Goal: Task Accomplishment & Management: Complete application form

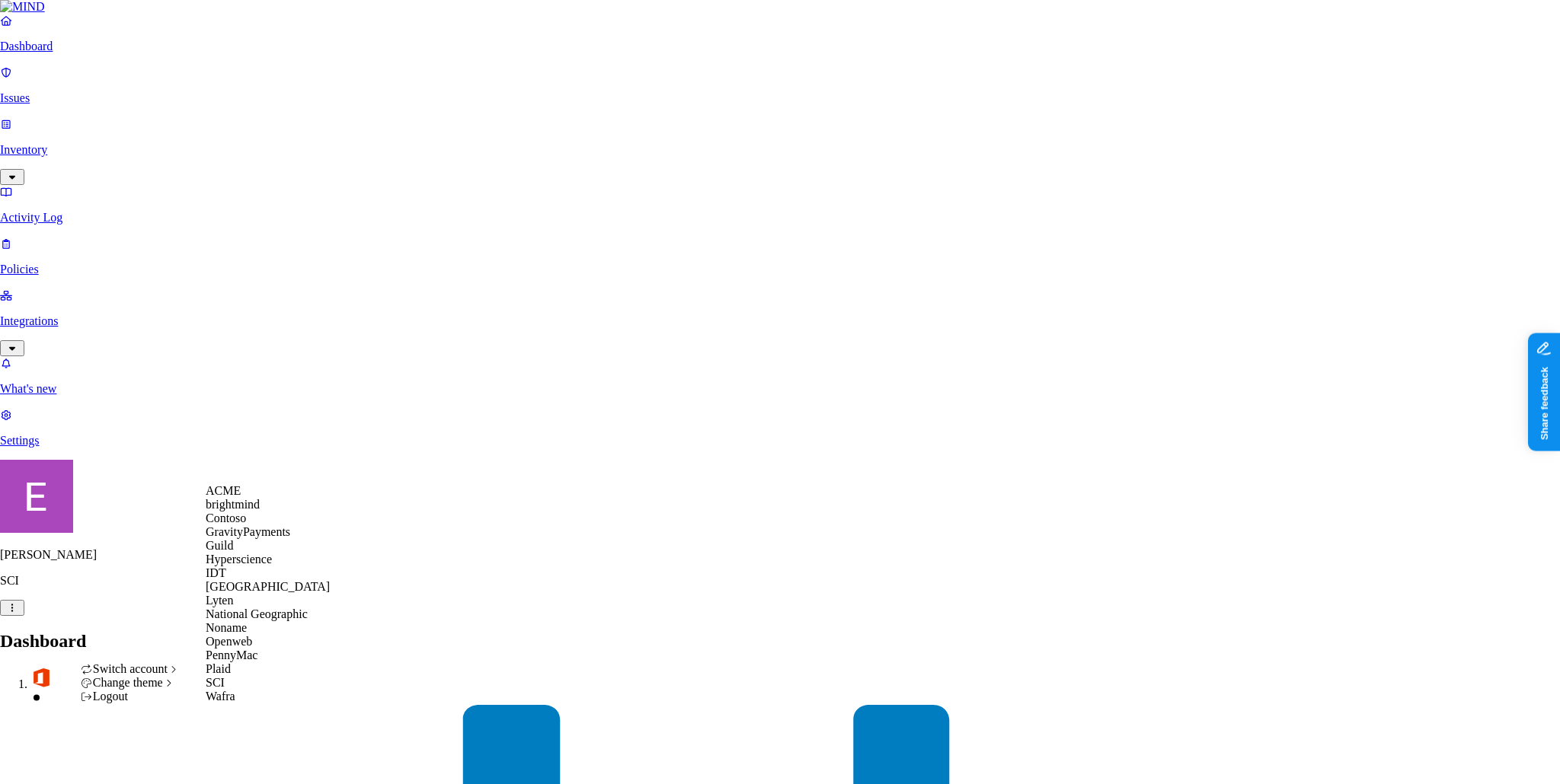
click at [264, 498] on div "ACME" at bounding box center [267, 491] width 124 height 14
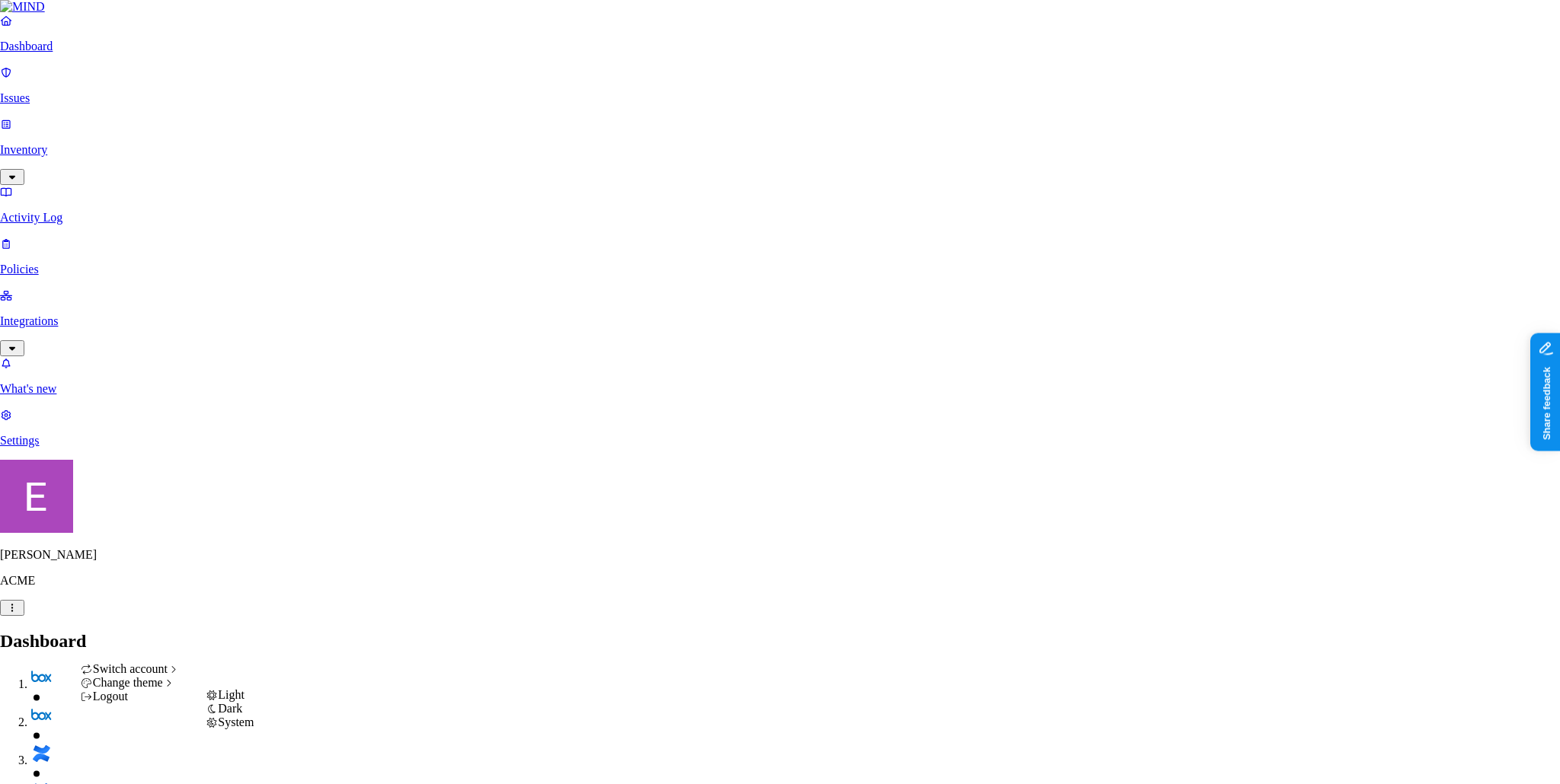
click at [244, 701] on span "Light" at bounding box center [231, 694] width 26 height 13
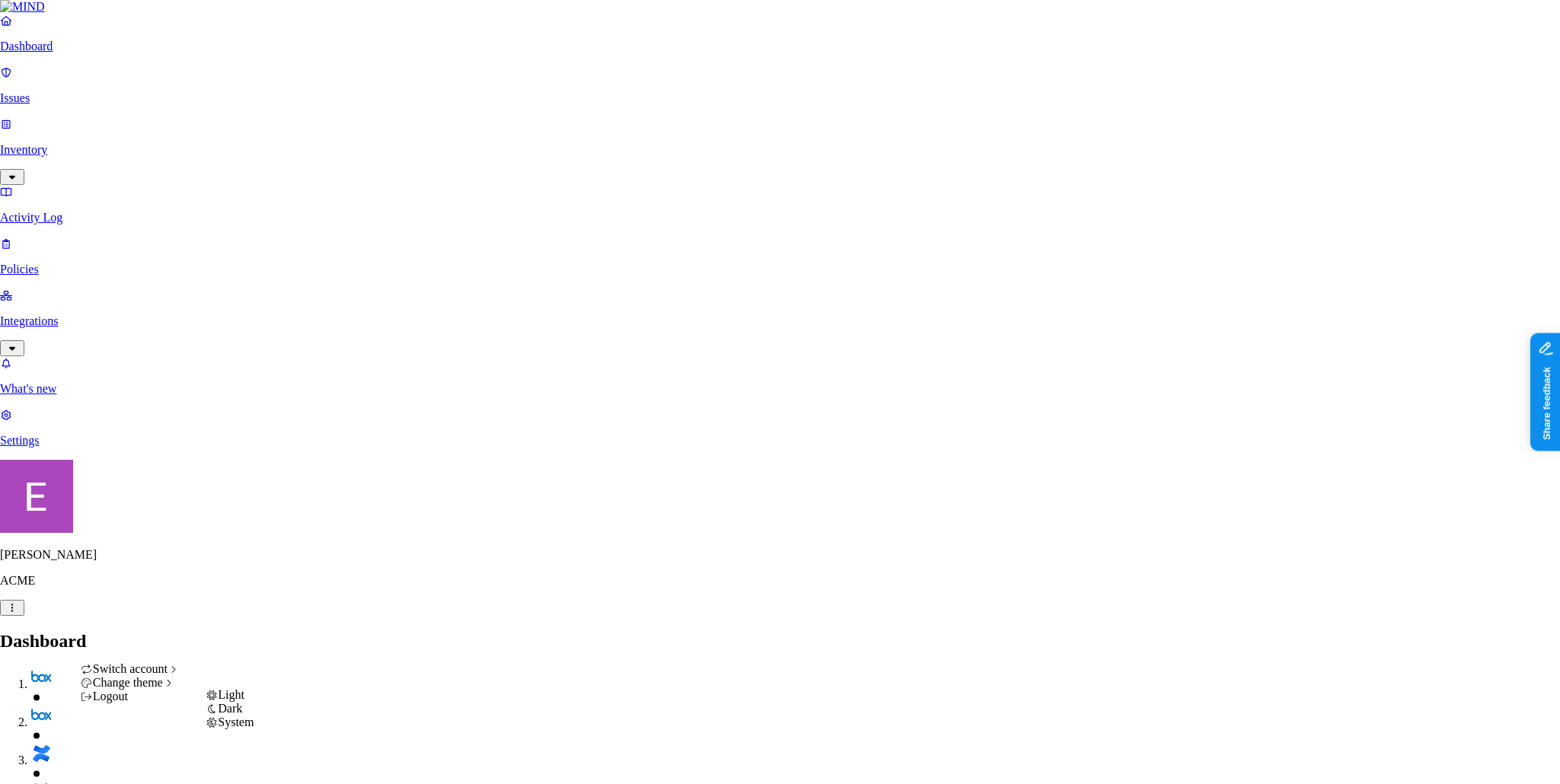
click at [241, 715] on span "Dark" at bounding box center [230, 708] width 25 height 13
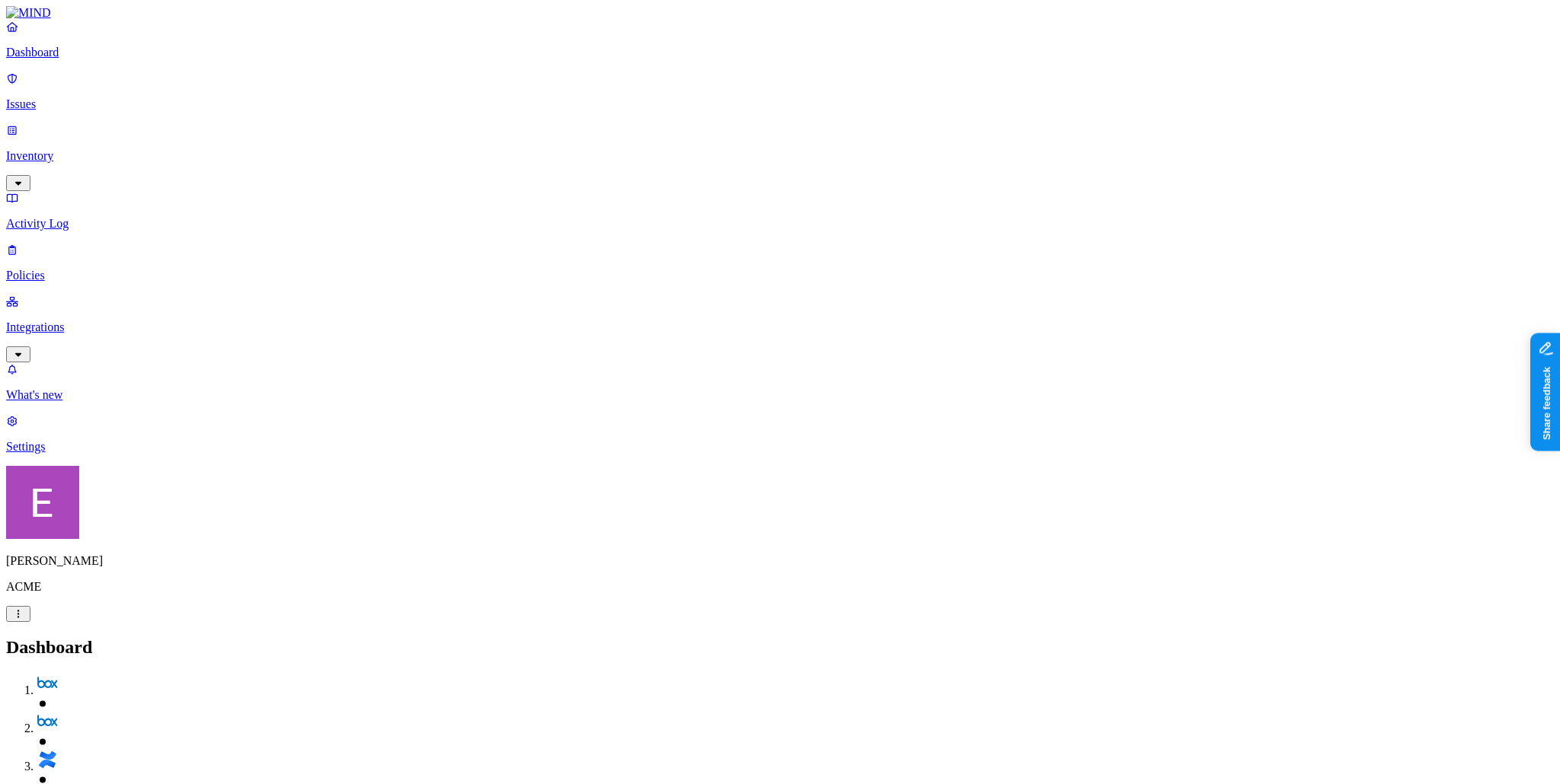
click at [84, 269] on p "Policies" at bounding box center [780, 276] width 1548 height 14
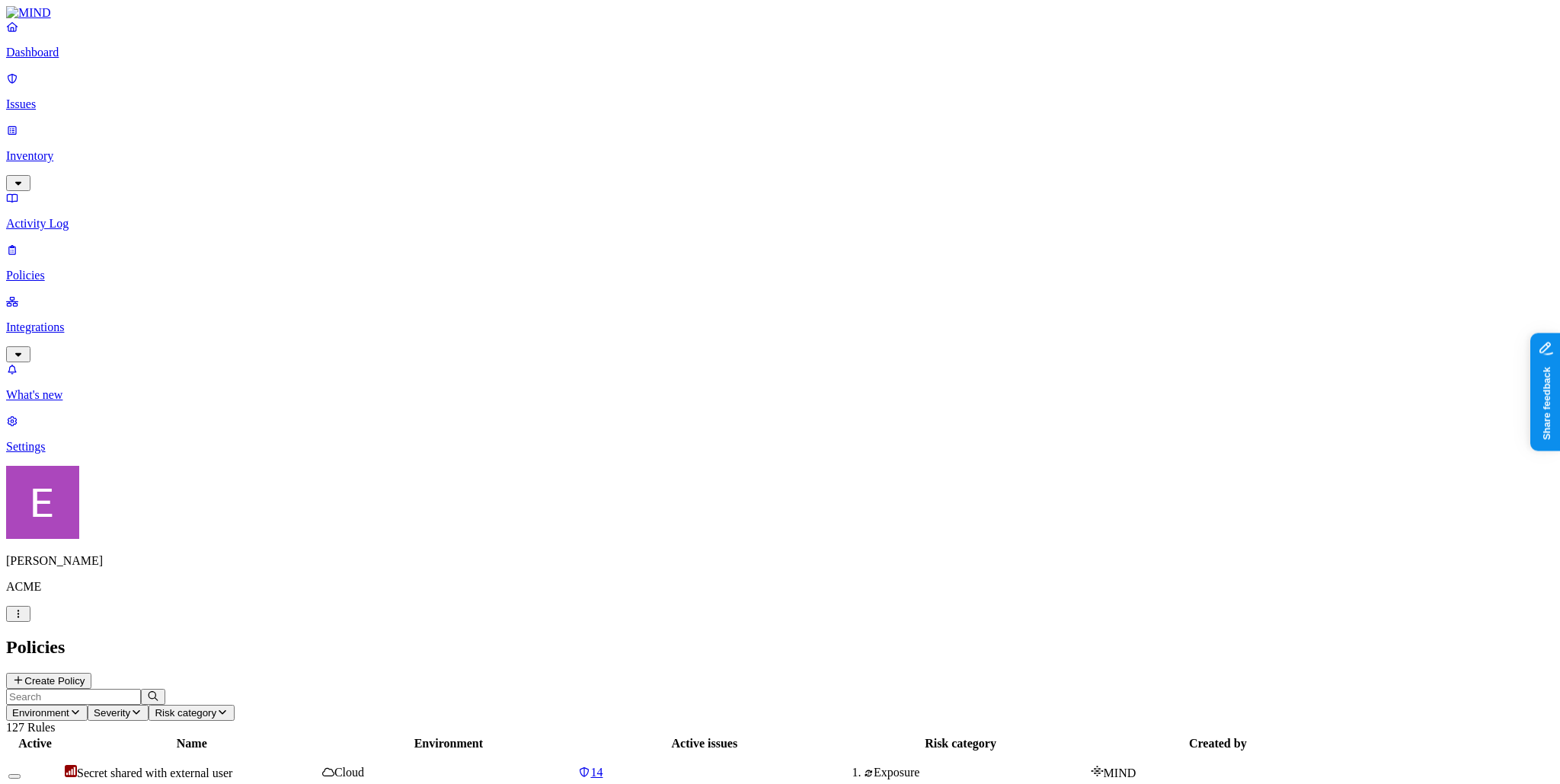
click at [126, 320] on p "Integrations" at bounding box center [780, 327] width 1548 height 14
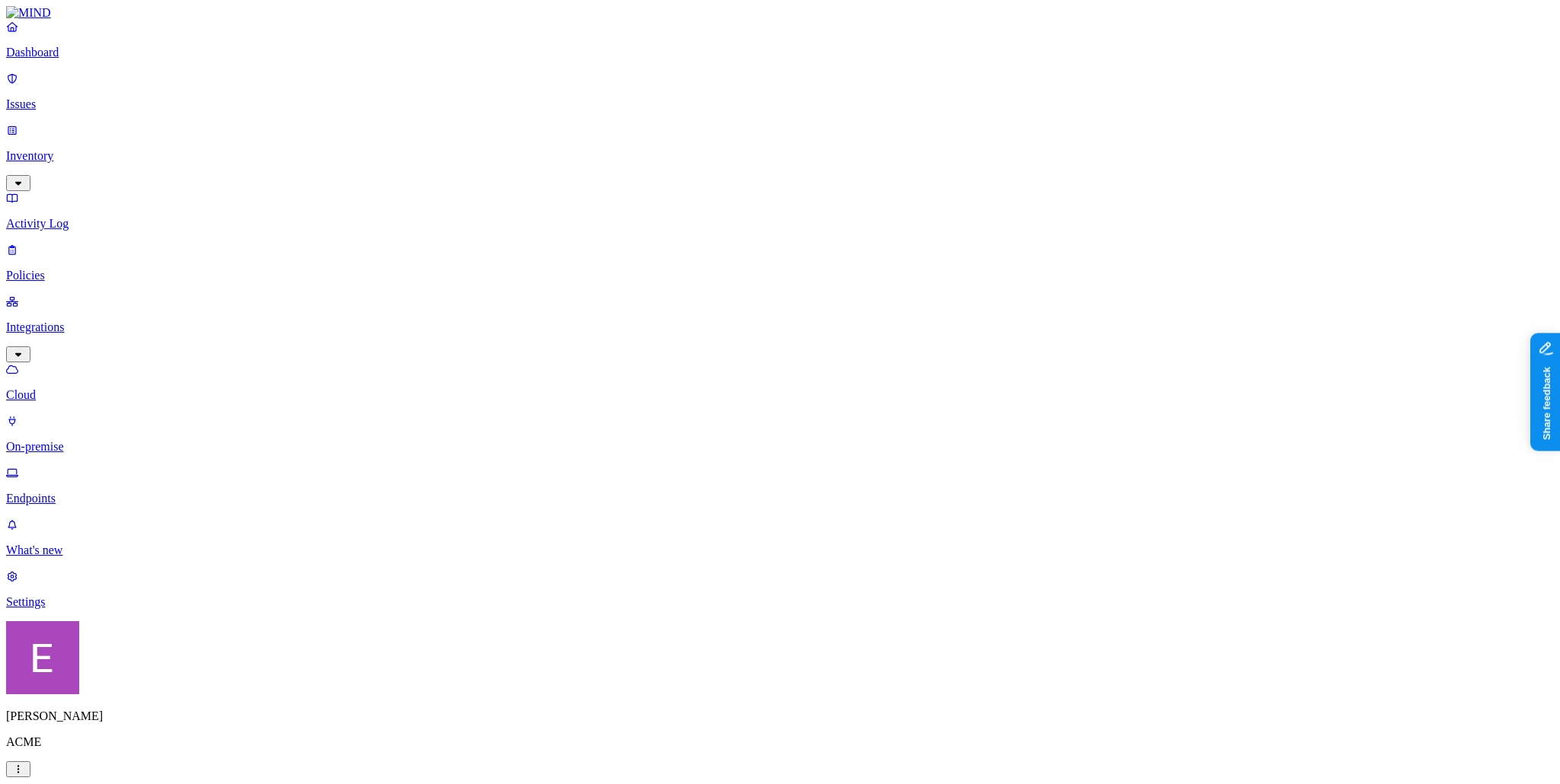
click at [98, 492] on p "Endpoints" at bounding box center [780, 499] width 1548 height 14
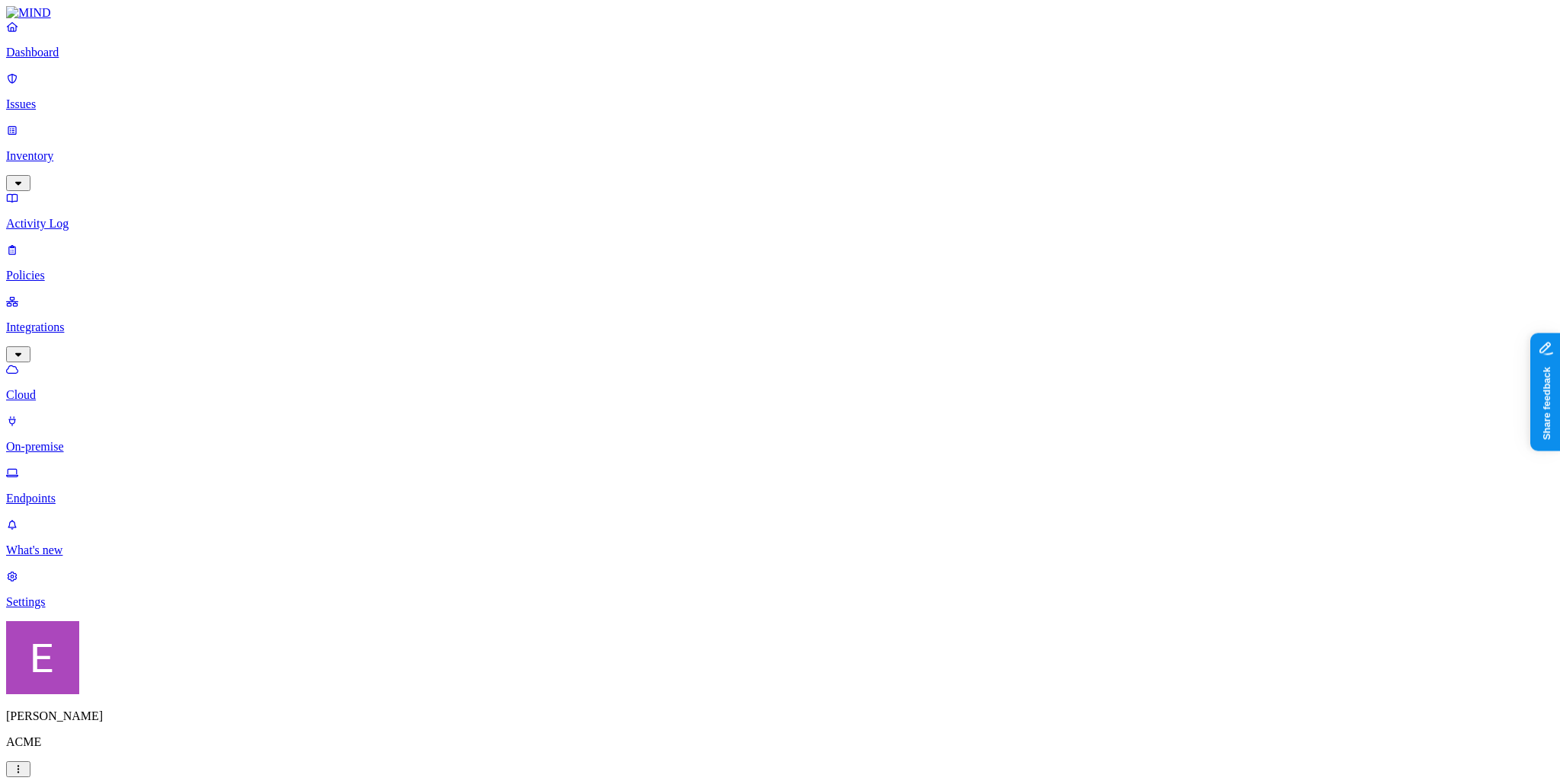
click at [81, 243] on link "Policies" at bounding box center [780, 263] width 1548 height 40
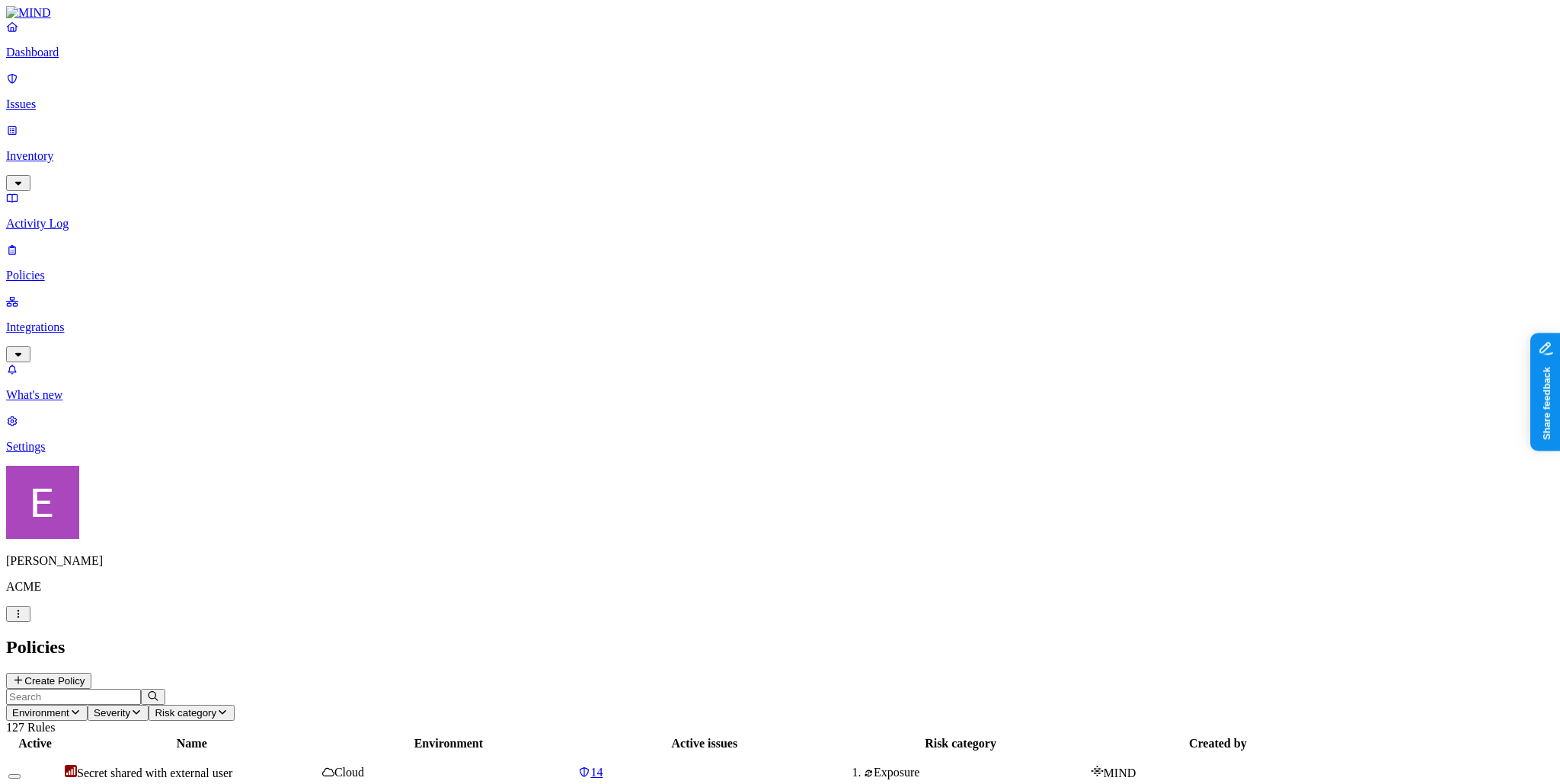
click at [23, 677] on icon at bounding box center [18, 681] width 9 height 9
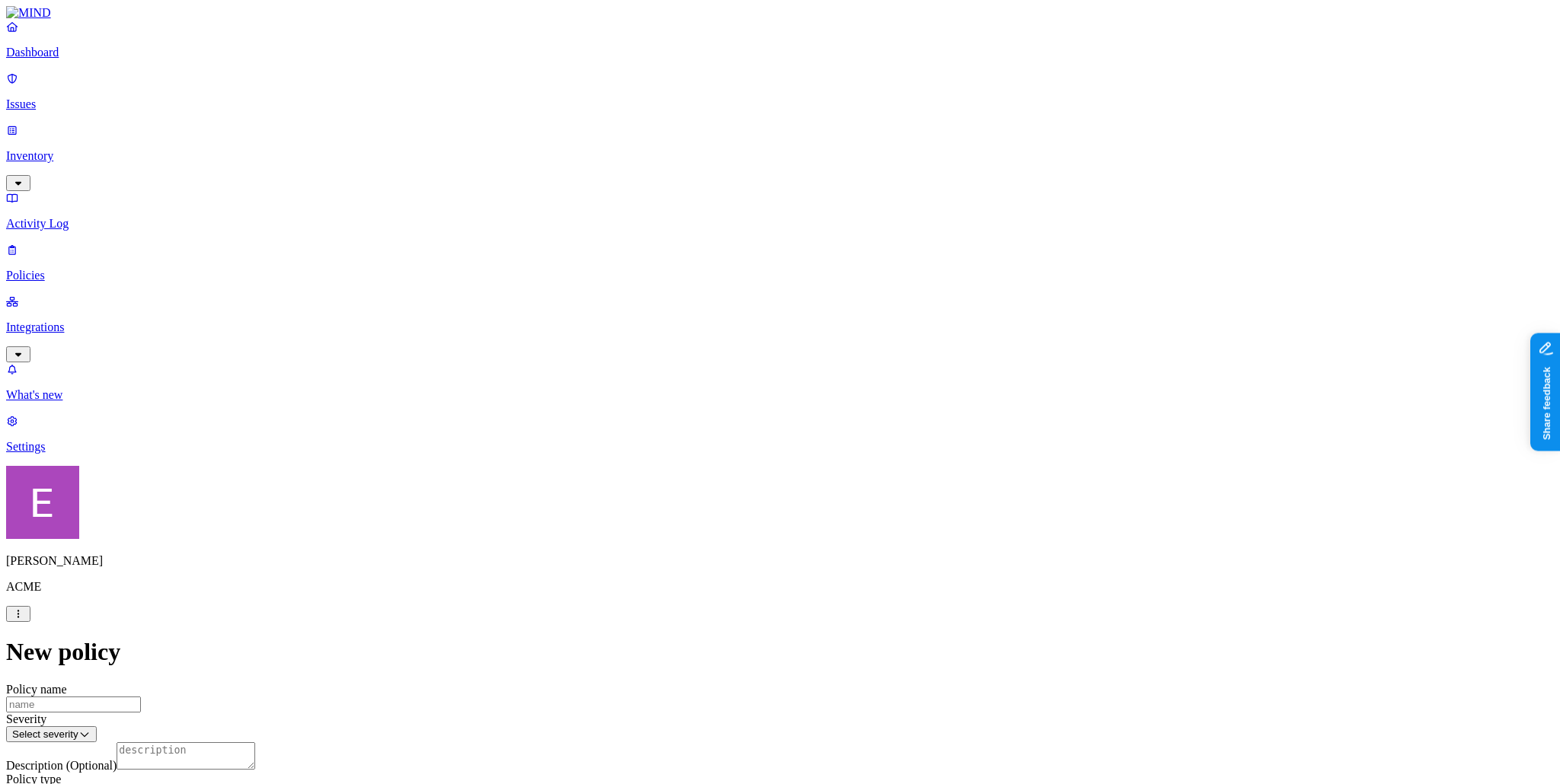
scroll to position [194, 0]
click at [693, 556] on label "File type" at bounding box center [682, 544] width 21 height 26
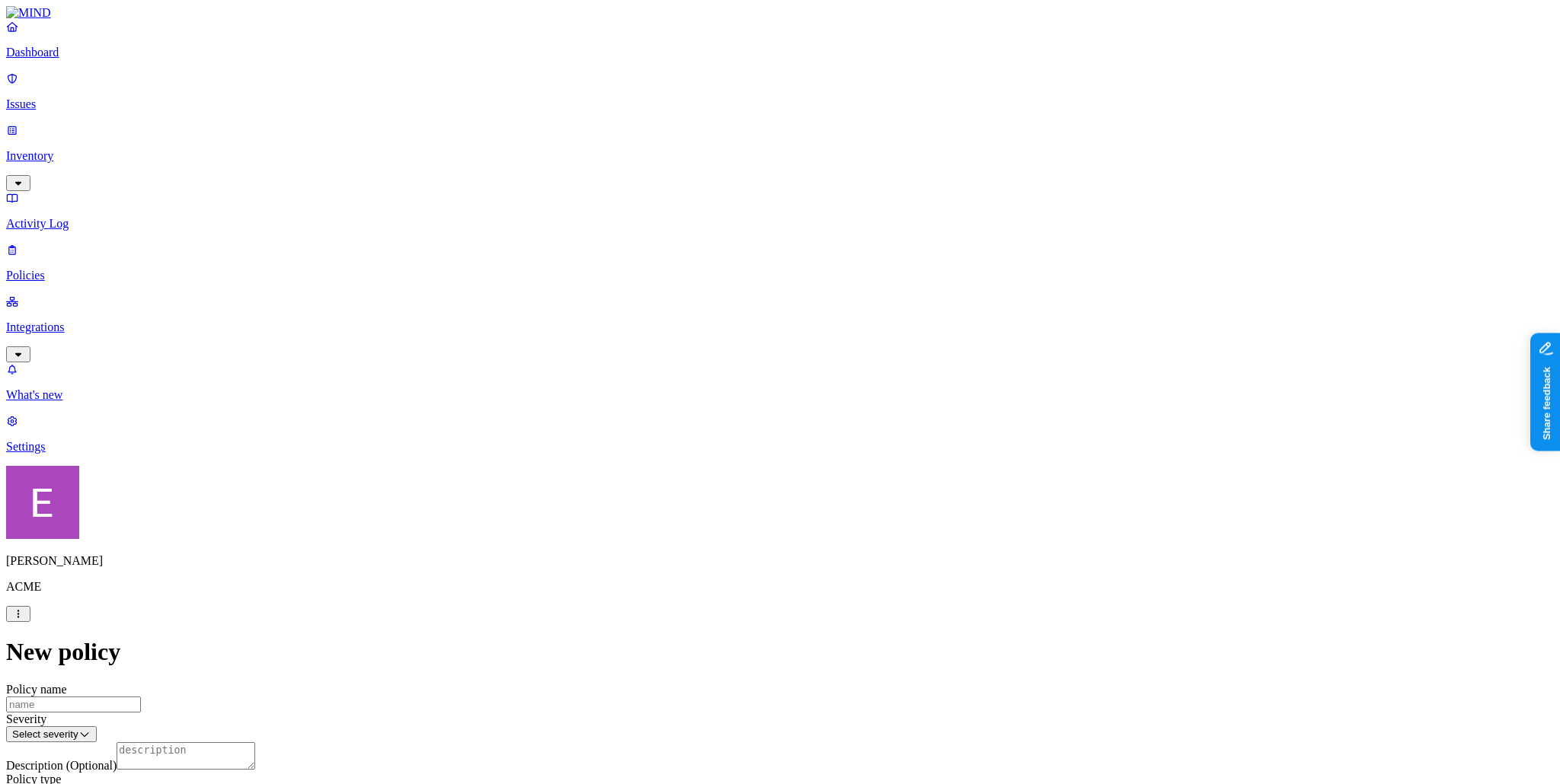
click at [743, 560] on label "Web Category" at bounding box center [720, 559] width 45 height 26
click at [255, 742] on textarea "Description (Optional)" at bounding box center [186, 755] width 139 height 27
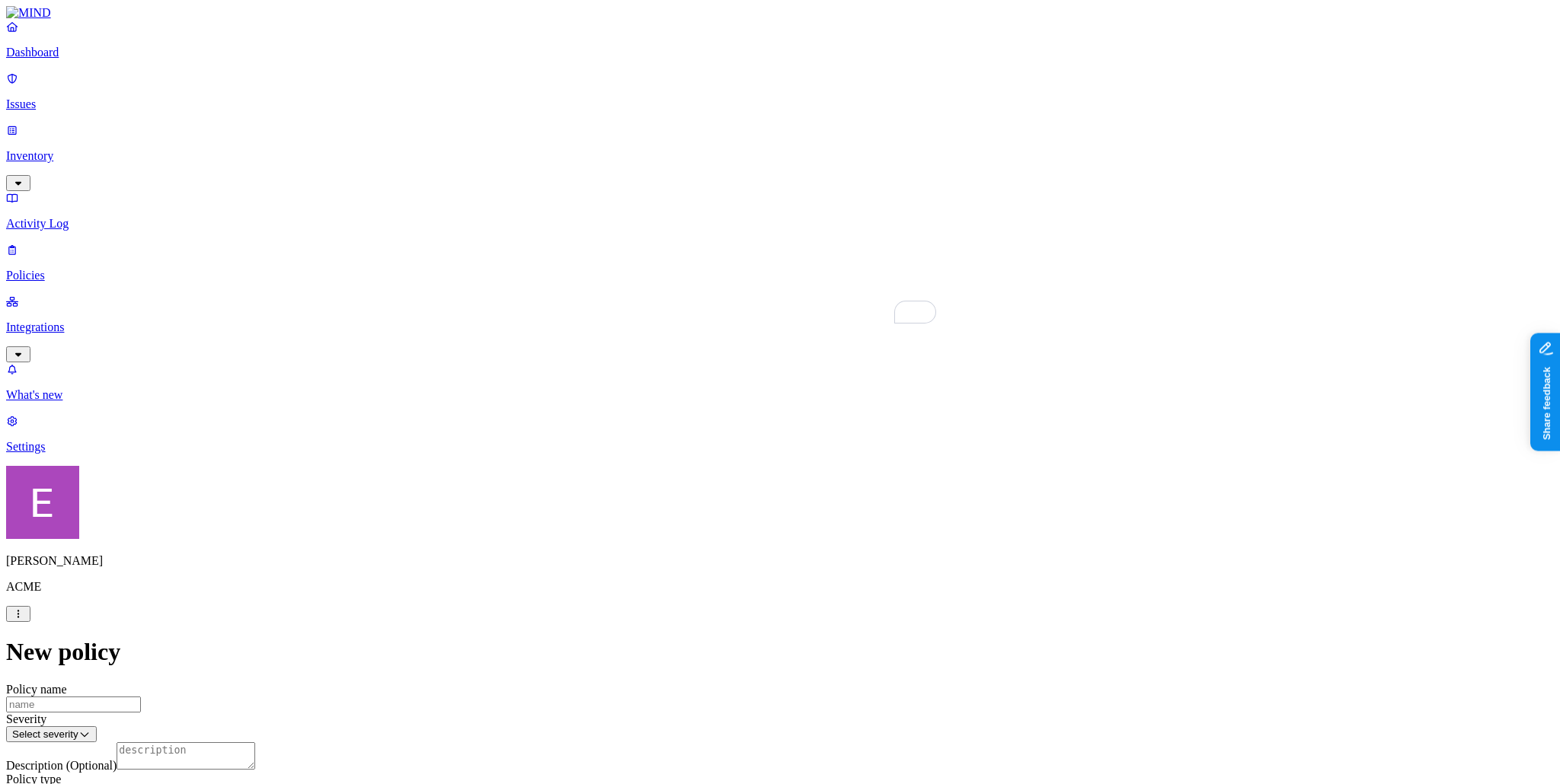
click at [74, 97] on p "Issues" at bounding box center [780, 104] width 1548 height 14
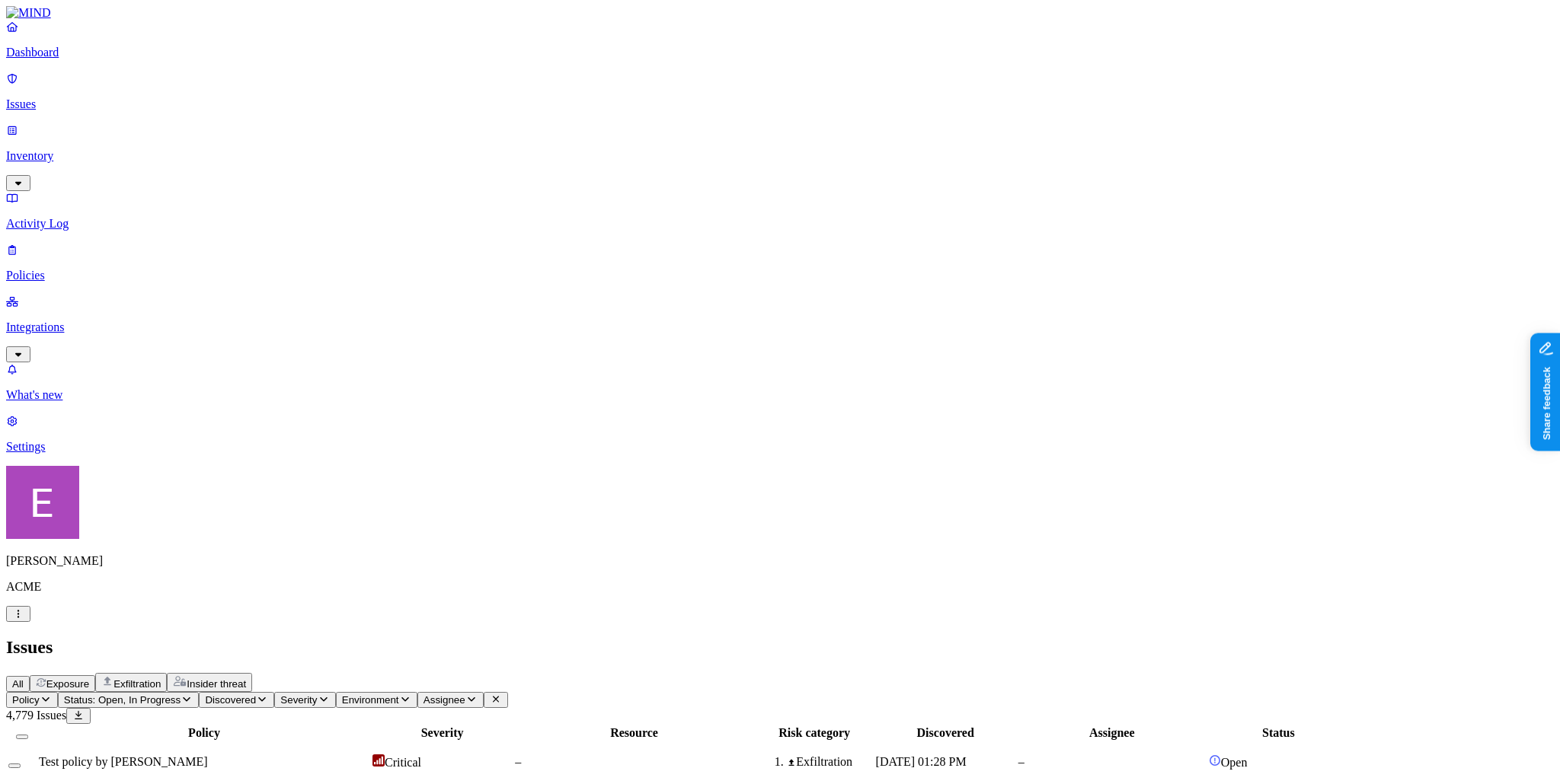
click at [108, 60] on p "Dashboard" at bounding box center [780, 53] width 1548 height 14
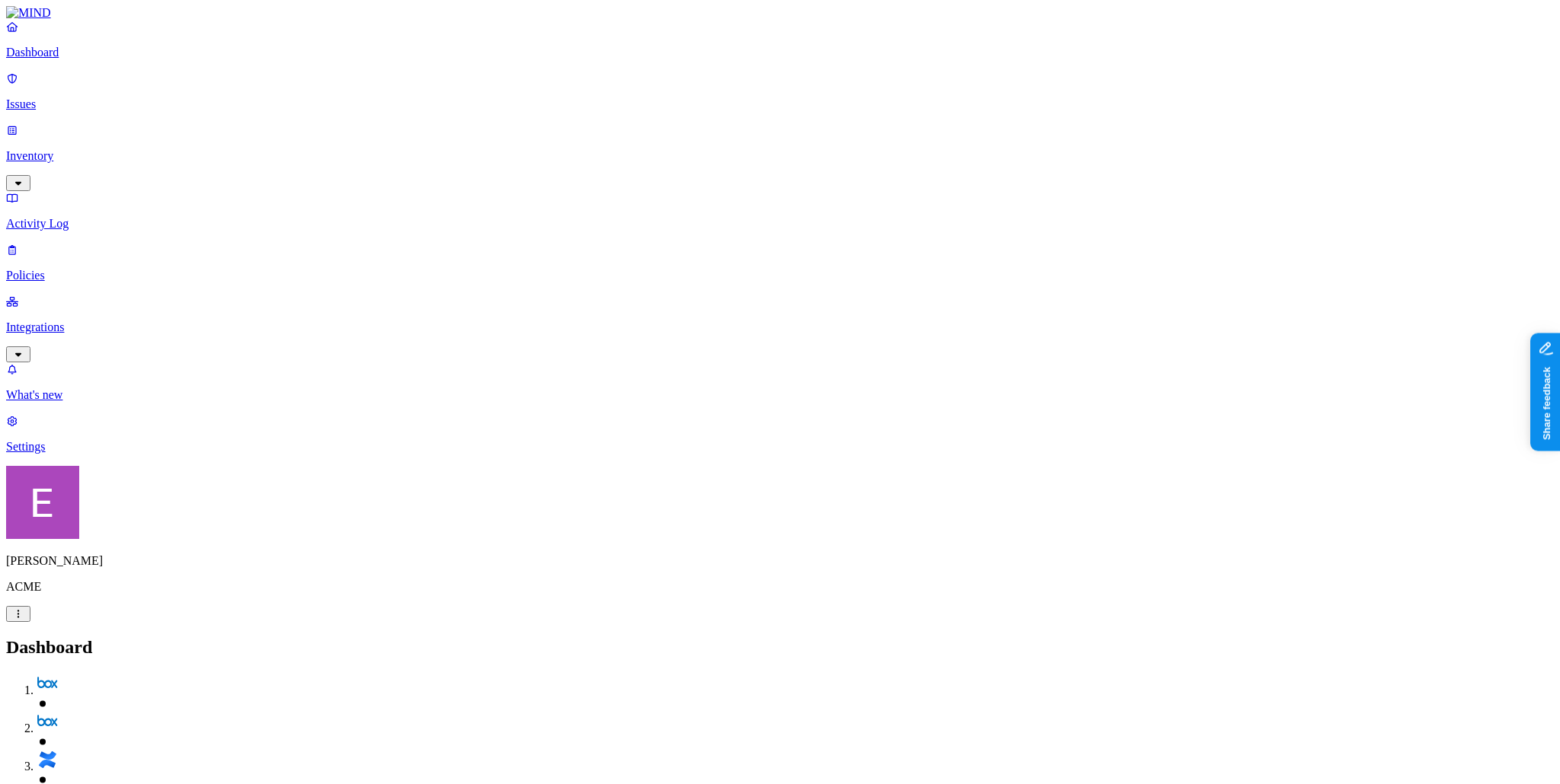
click at [69, 320] on p "Integrations" at bounding box center [780, 327] width 1548 height 14
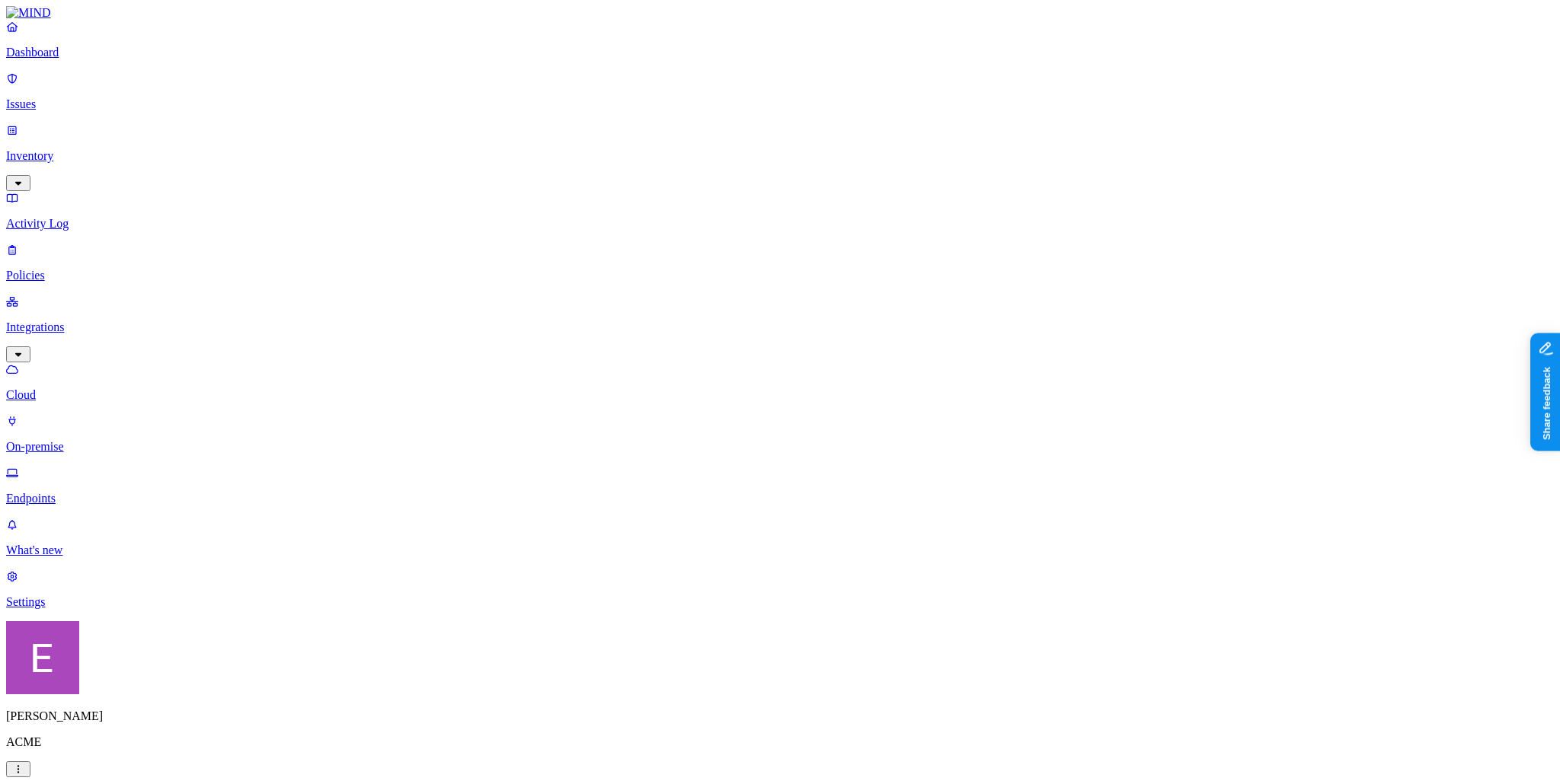
click at [100, 492] on p "Endpoints" at bounding box center [780, 499] width 1548 height 14
click at [90, 269] on p "Policies" at bounding box center [780, 276] width 1548 height 14
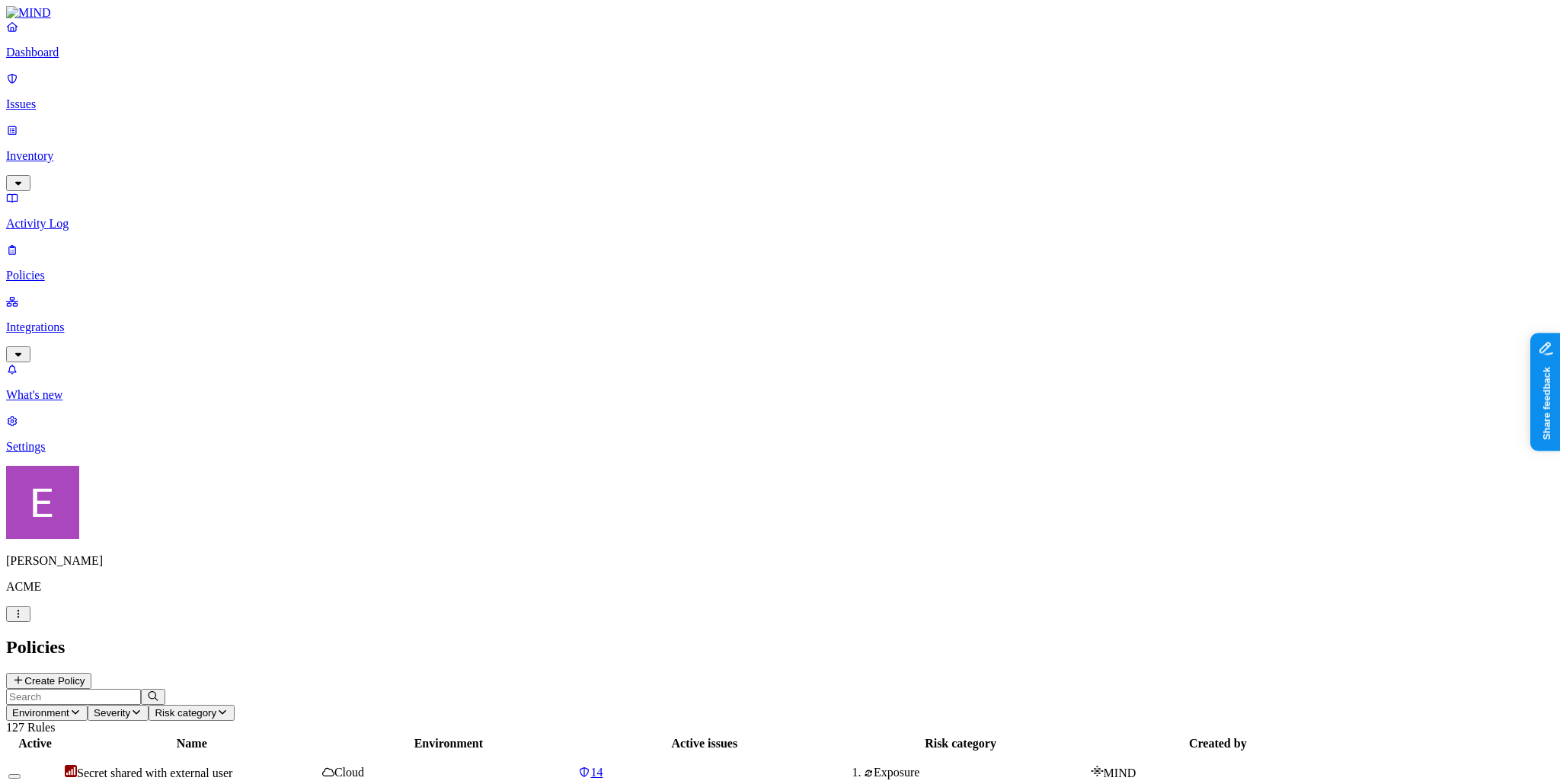
click at [66, 269] on p "Policies" at bounding box center [780, 276] width 1548 height 14
click at [1453, 637] on h2 "Policies" at bounding box center [780, 647] width 1548 height 20
click at [91, 673] on button "Create Policy" at bounding box center [48, 680] width 85 height 16
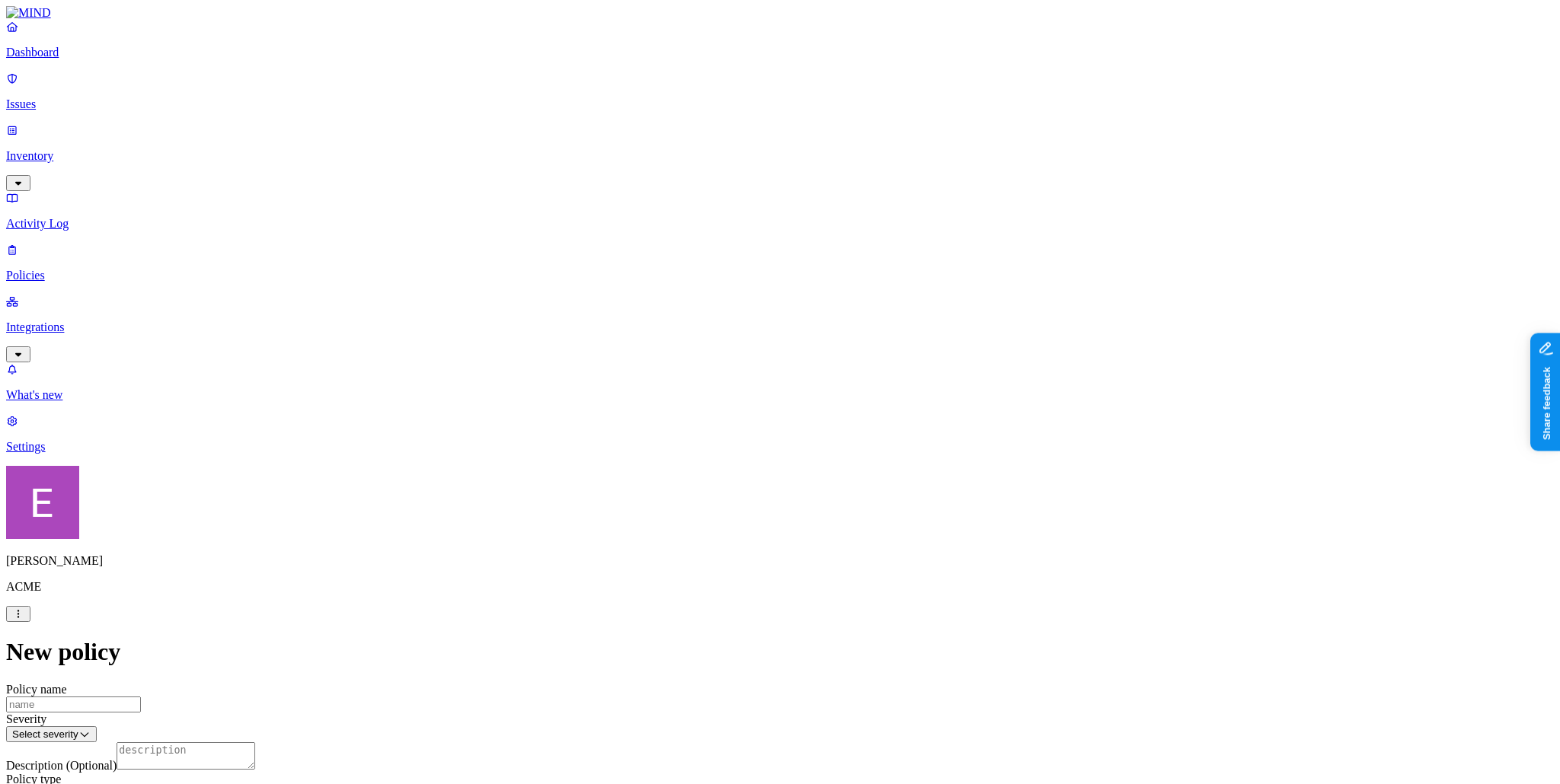
scroll to position [77, 0]
click at [659, 783] on div at bounding box center [780, 794] width 1548 height 14
click at [721, 282] on html "Dashboard Issues Inventory Activity Log Policies Integrations What's new 1 Sett…" at bounding box center [780, 793] width 1560 height 1586
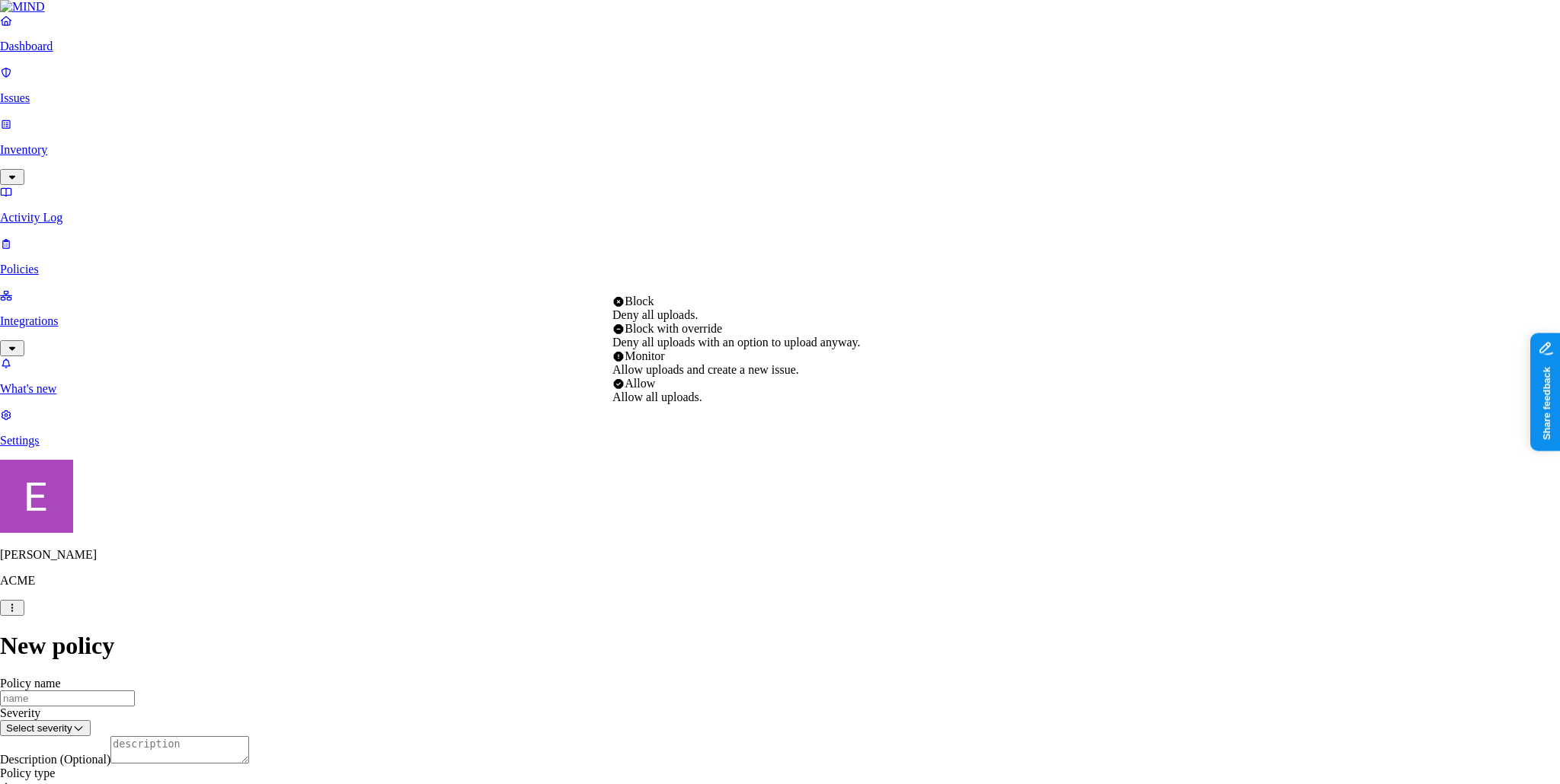
click at [90, 74] on html "Dashboard Issues Inventory Activity Log Policies Integrations What's new 1 Sett…" at bounding box center [780, 789] width 1560 height 1579
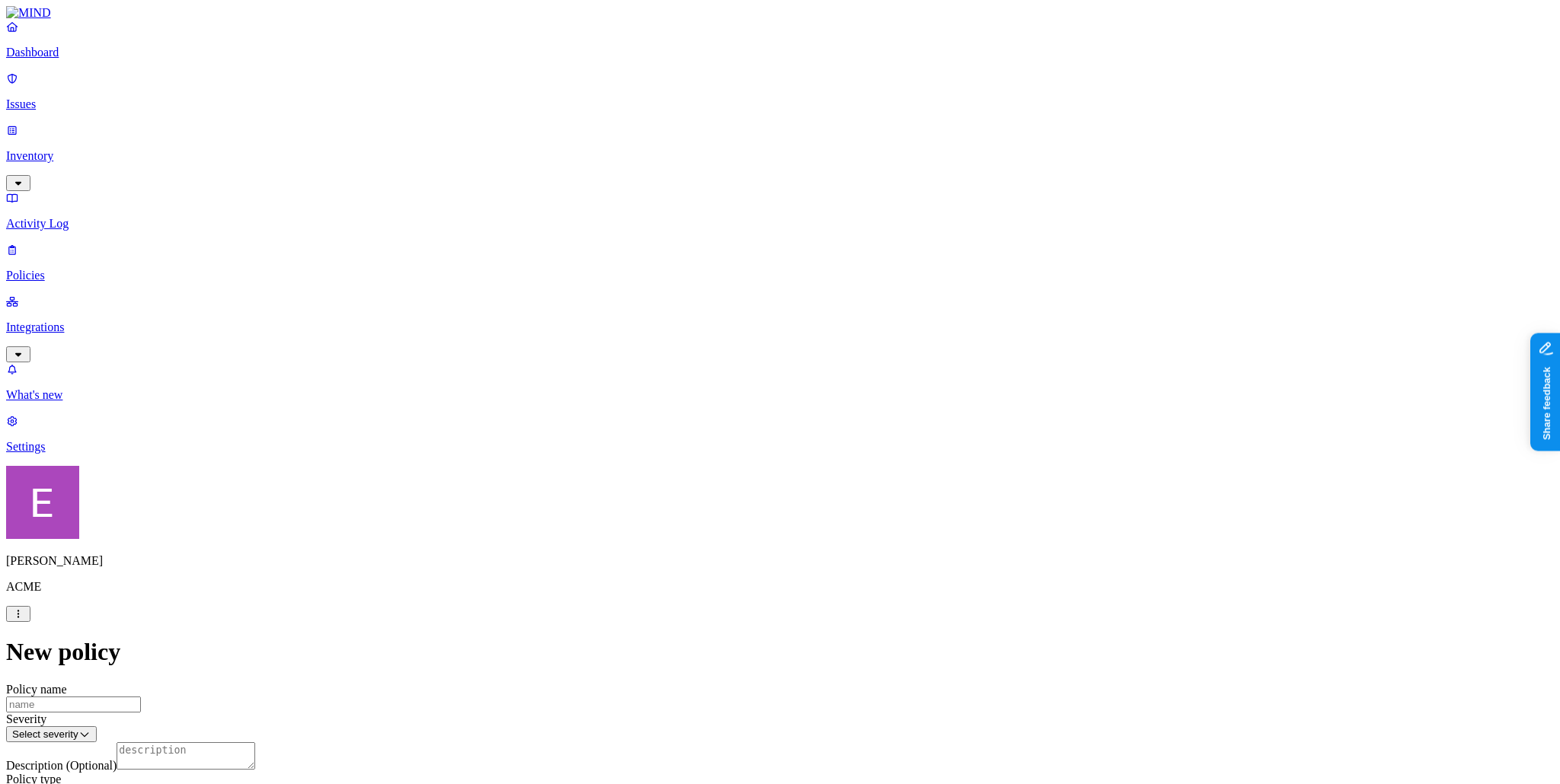
click at [83, 60] on p "Dashboard" at bounding box center [780, 53] width 1548 height 14
click at [134, 295] on link "Integrations" at bounding box center [780, 327] width 1548 height 66
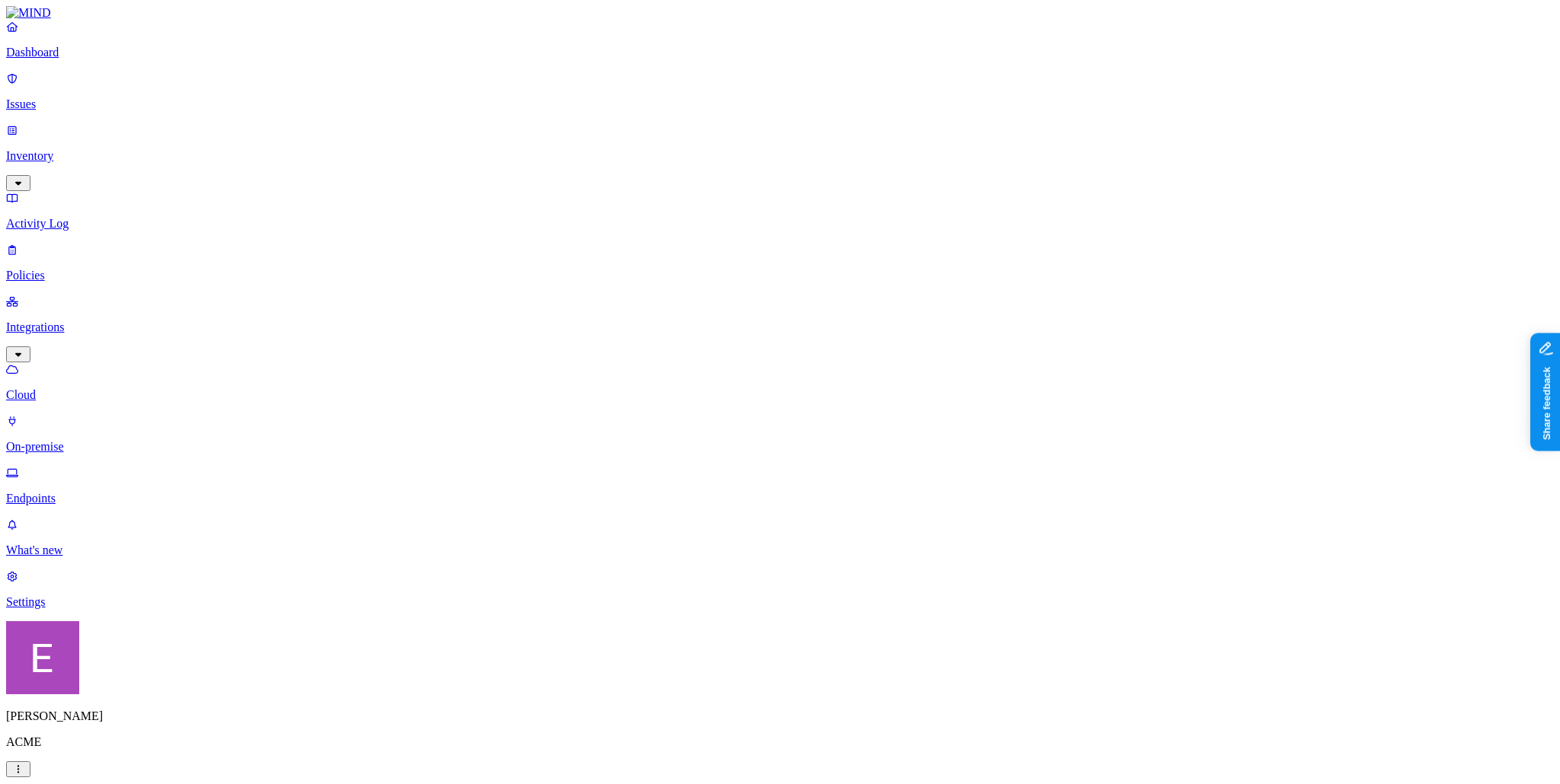
click at [101, 440] on p "On-premise" at bounding box center [780, 447] width 1548 height 14
click at [90, 60] on link "Dashboard" at bounding box center [780, 40] width 1548 height 40
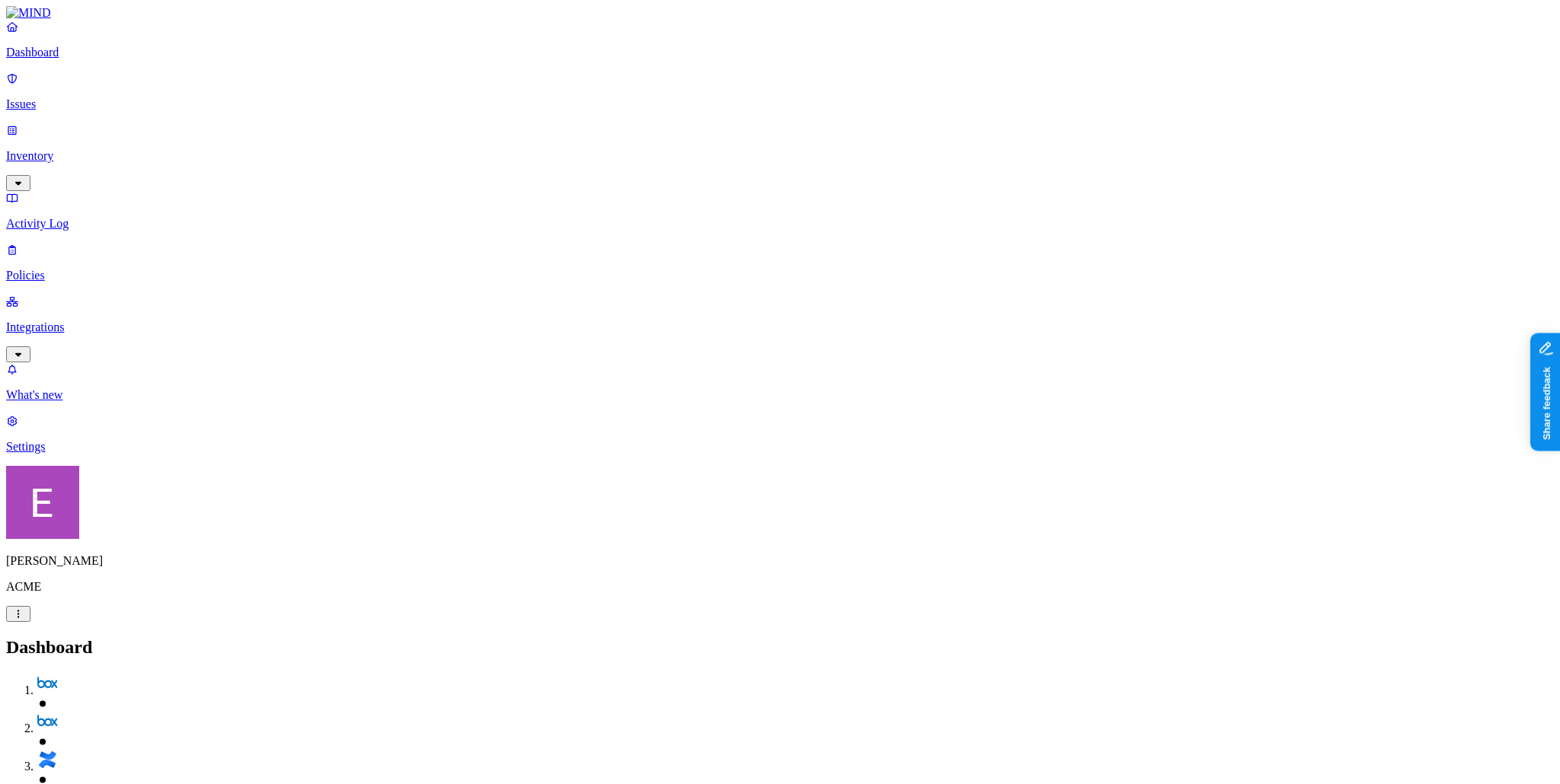
click at [83, 295] on link "Integrations" at bounding box center [780, 327] width 1548 height 66
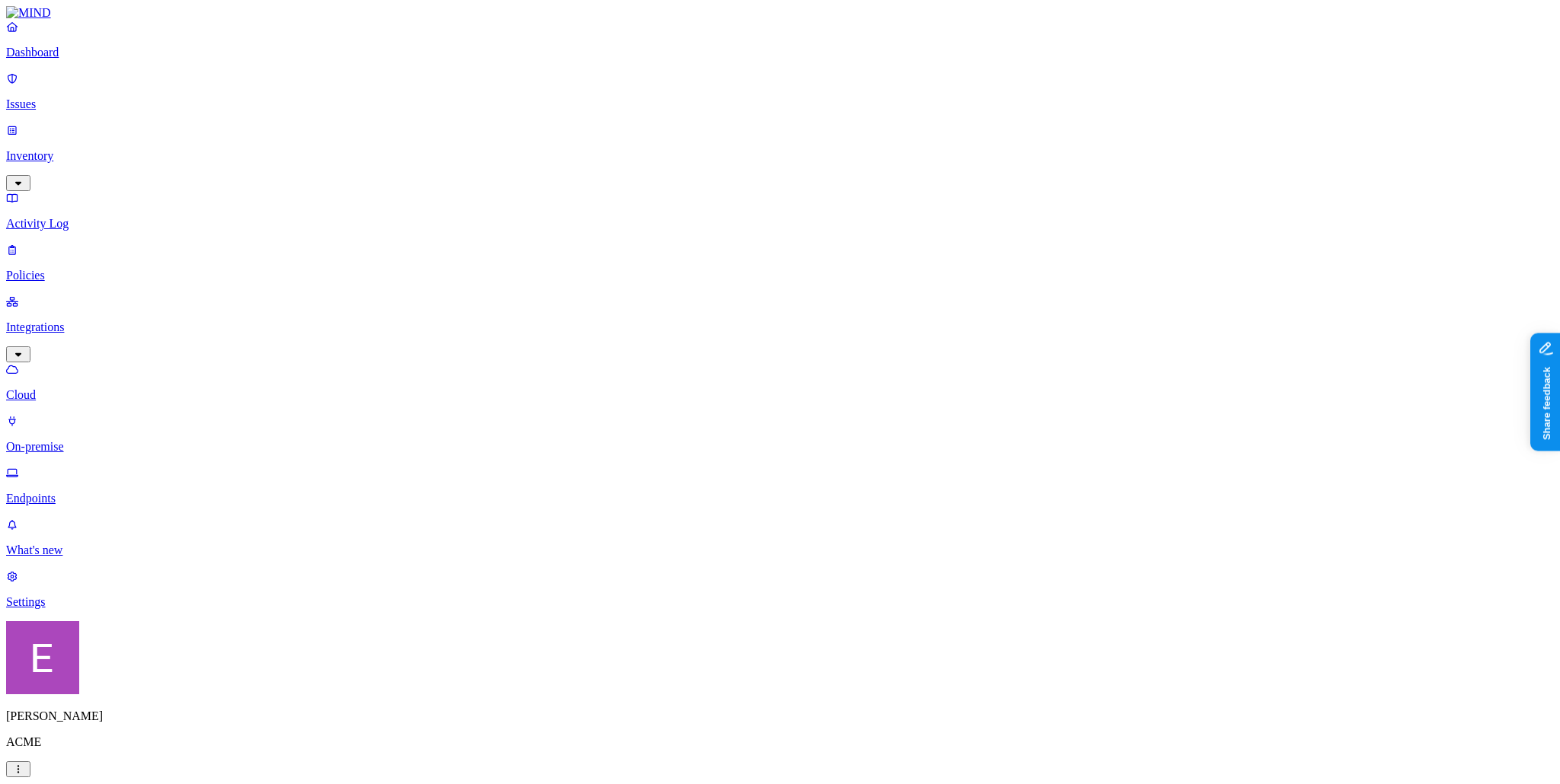
scroll to position [17, 0]
